Goal: Use online tool/utility: Utilize a website feature to perform a specific function

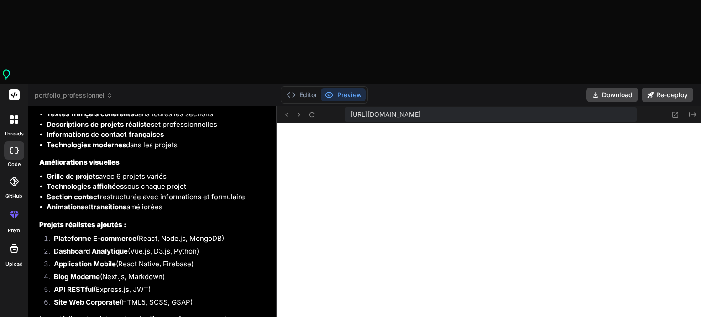
scroll to position [351, 0]
click at [307, 89] on button "Editor" at bounding box center [302, 95] width 38 height 13
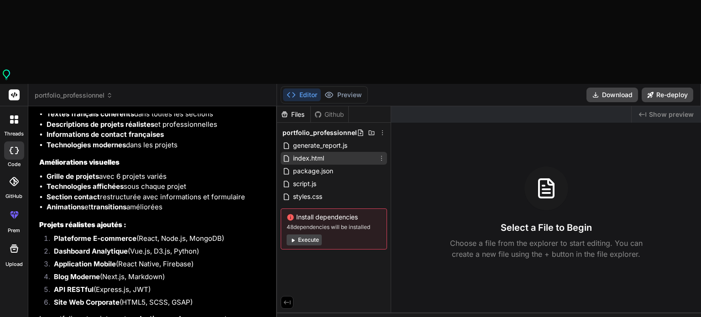
click at [315, 153] on span "index.html" at bounding box center [308, 158] width 33 height 11
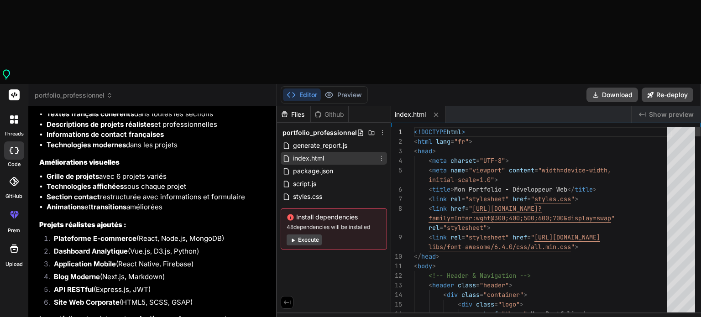
type textarea "x"
click at [346, 89] on button "Preview" at bounding box center [343, 95] width 45 height 13
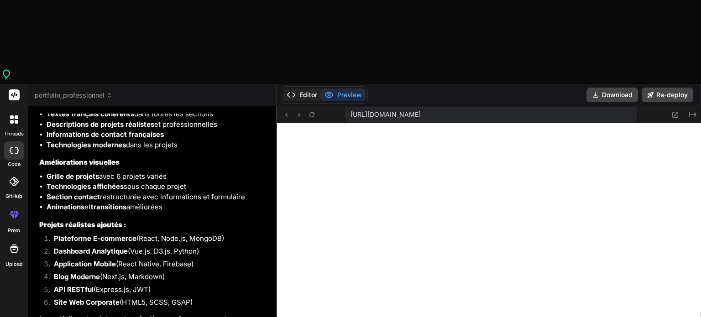
click at [309, 89] on button "Editor" at bounding box center [302, 95] width 38 height 13
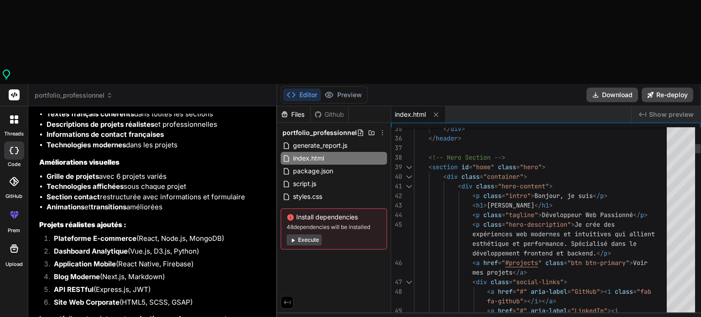
scroll to position [0, 0]
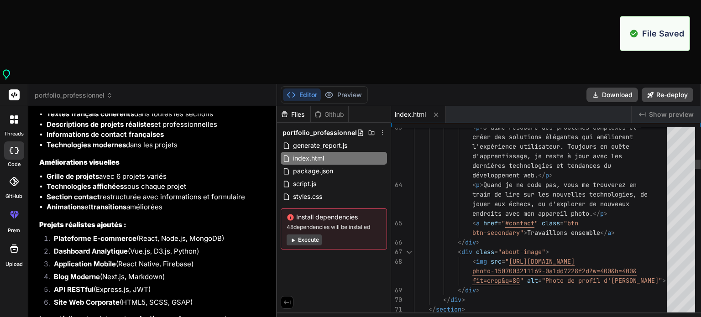
scroll to position [403, 0]
click at [354, 89] on button "Preview" at bounding box center [343, 95] width 45 height 13
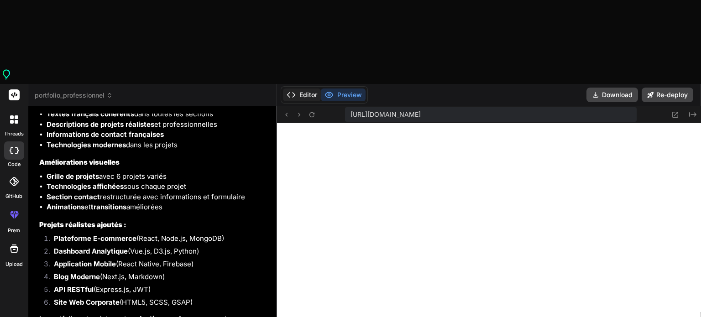
click at [309, 89] on button "Editor" at bounding box center [302, 95] width 38 height 13
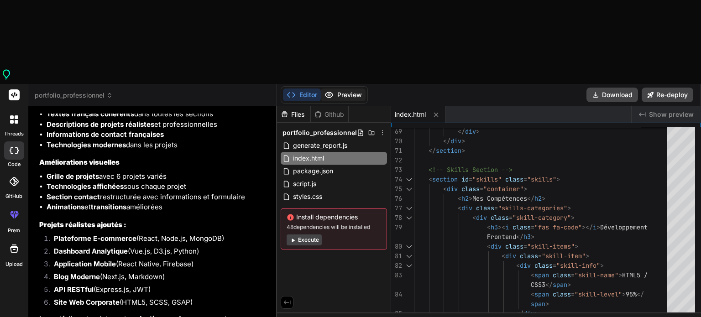
click at [342, 89] on button "Preview" at bounding box center [343, 95] width 45 height 13
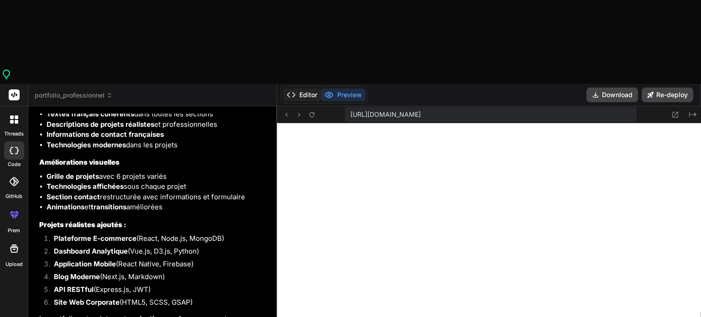
click at [308, 89] on button "Editor" at bounding box center [302, 95] width 38 height 13
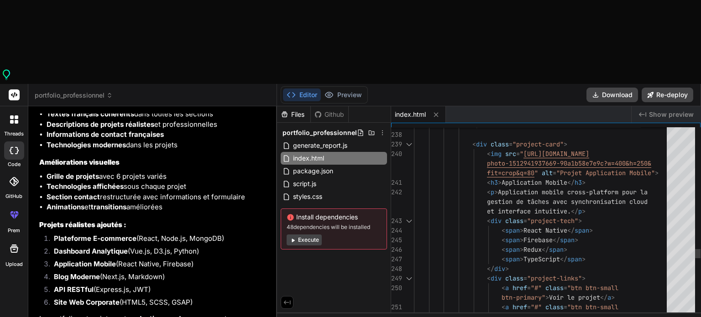
type textarea "<span>React Native</span> <span>Firebase</span> <span>Redux</span> <span>TypeSc…"
